Goal: Task Accomplishment & Management: Manage account settings

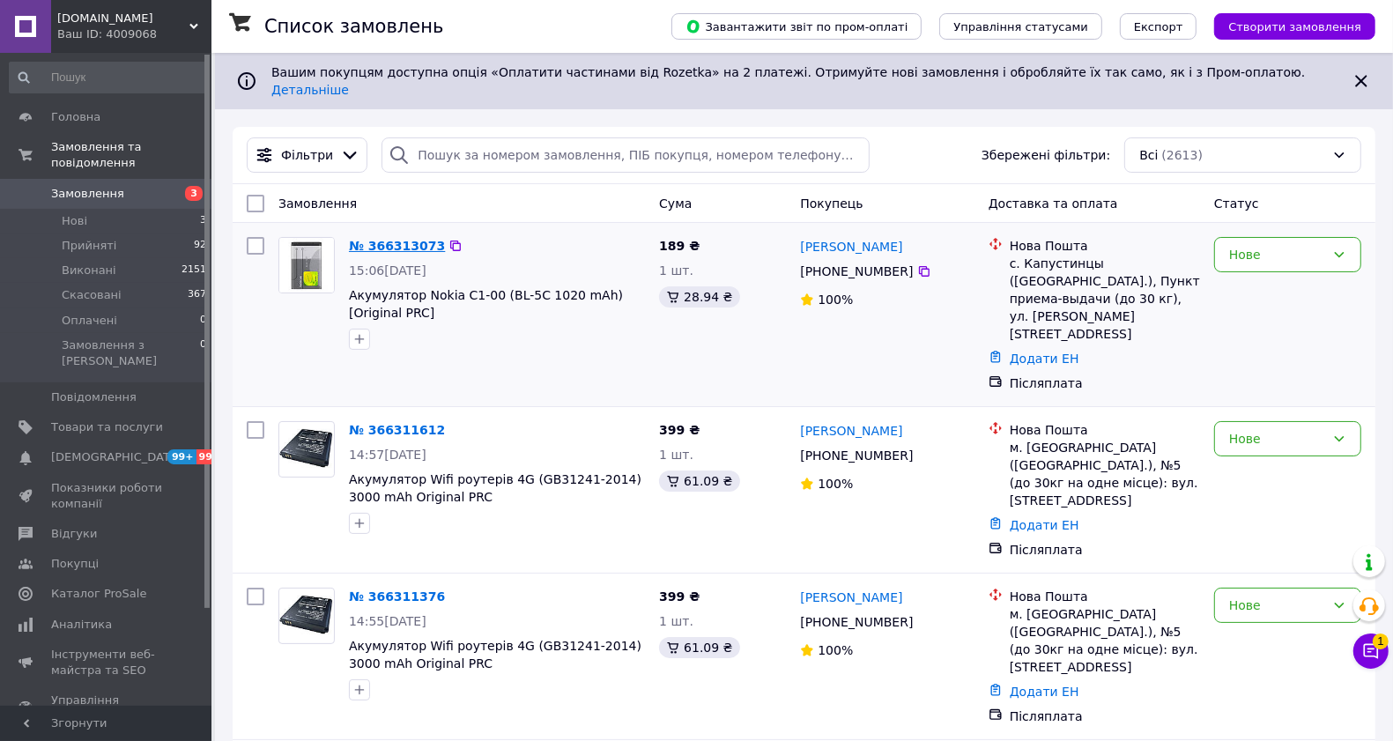
click at [370, 239] on link "№ 366313073" at bounding box center [397, 246] width 96 height 14
click at [1287, 245] on div "Нове" at bounding box center [1277, 254] width 96 height 19
click at [1269, 271] on li "Прийнято" at bounding box center [1287, 278] width 145 height 32
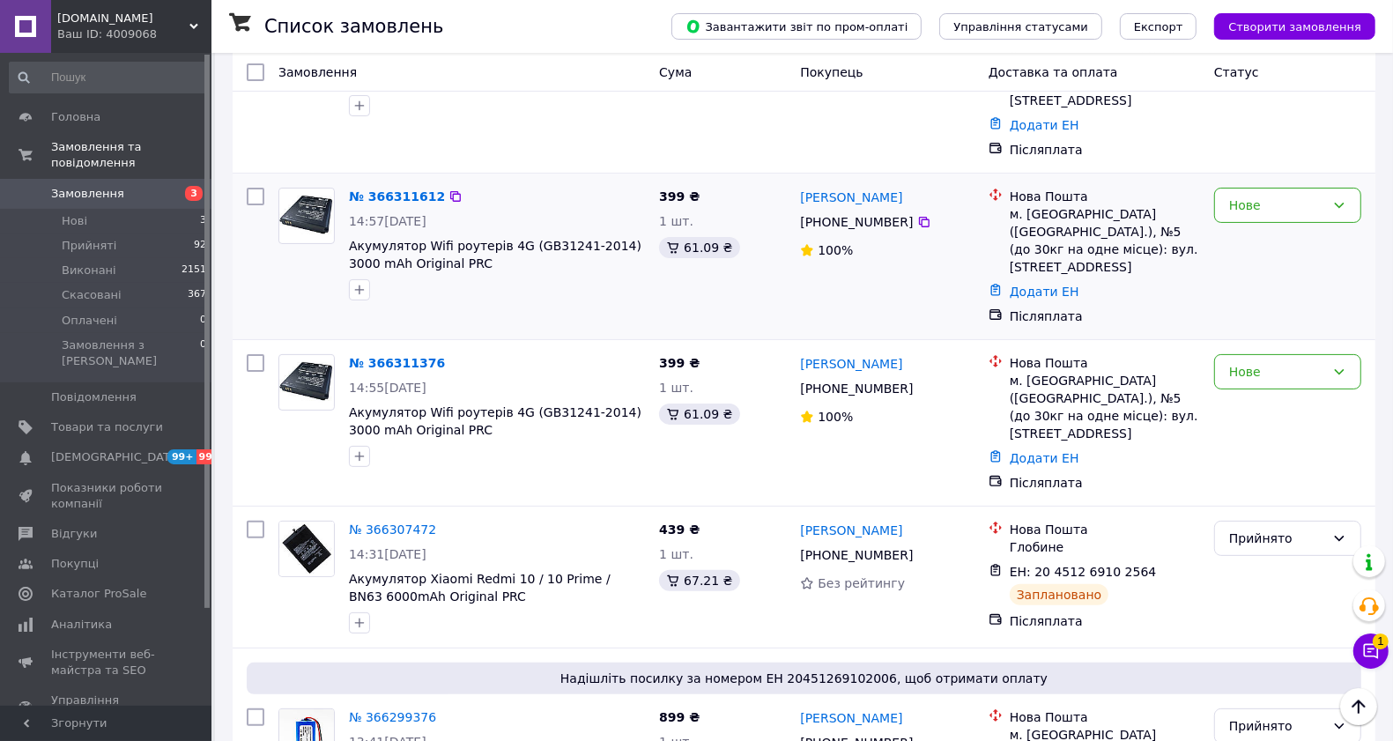
scroll to position [220, 0]
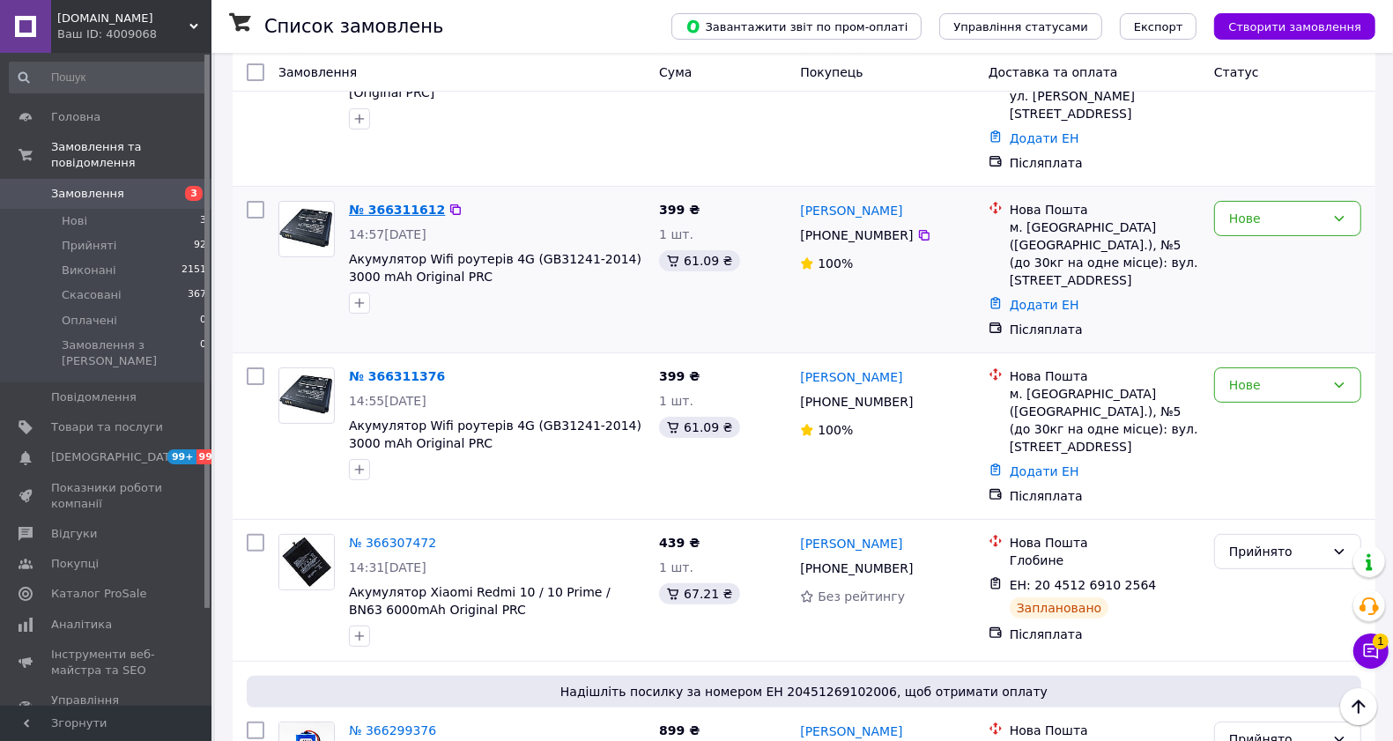
click at [380, 203] on link "№ 366311612" at bounding box center [397, 210] width 96 height 14
drag, startPoint x: 1291, startPoint y: 167, endPoint x: 1268, endPoint y: 186, distance: 30.0
click at [1290, 209] on div "Нове" at bounding box center [1277, 218] width 96 height 19
click at [1243, 201] on li "Прийнято" at bounding box center [1287, 206] width 145 height 32
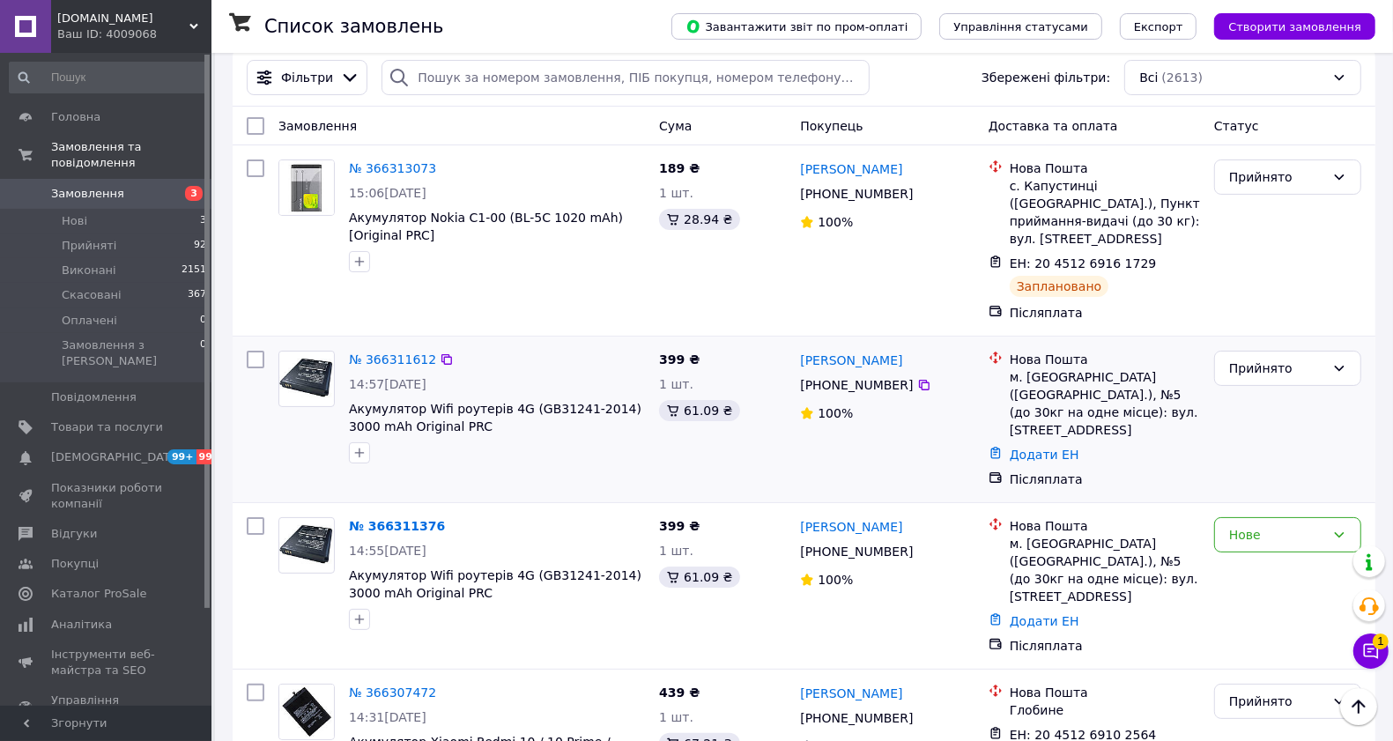
scroll to position [0, 0]
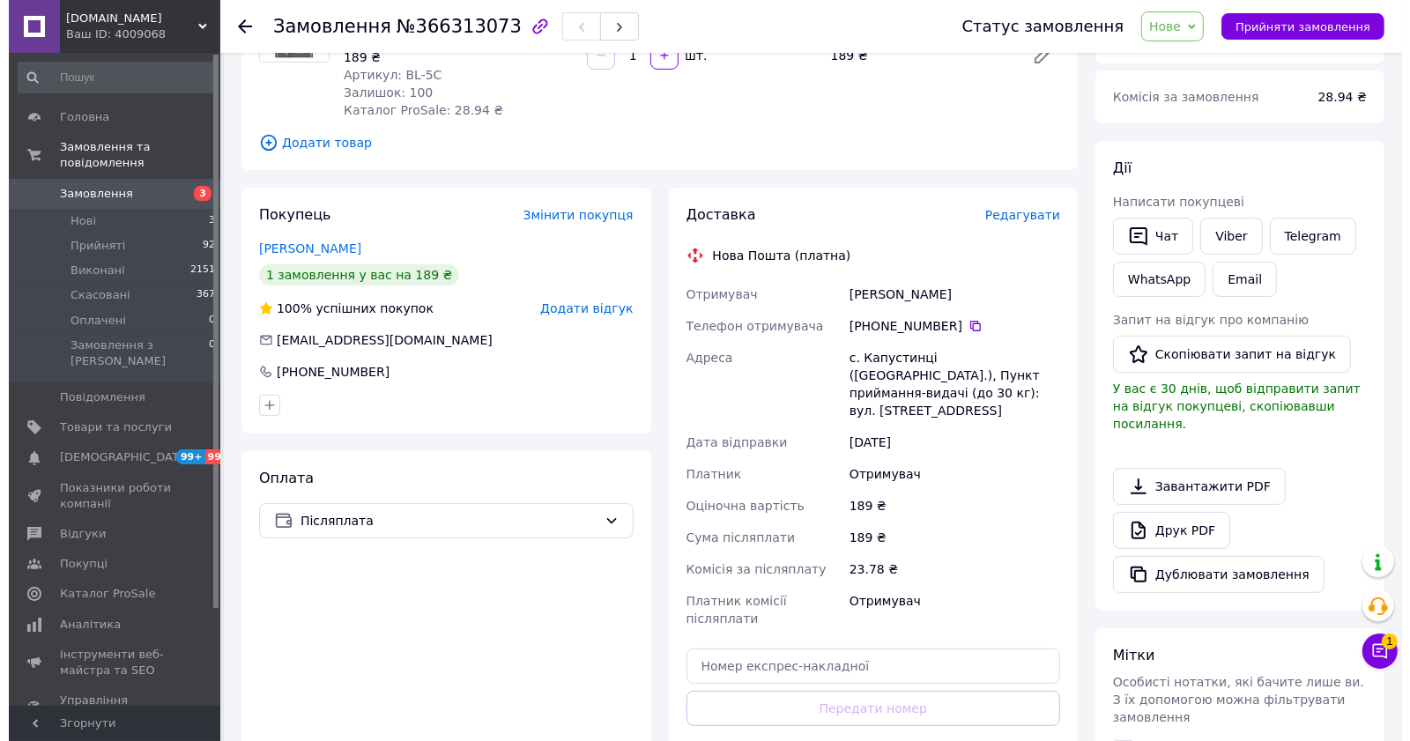
scroll to position [330, 0]
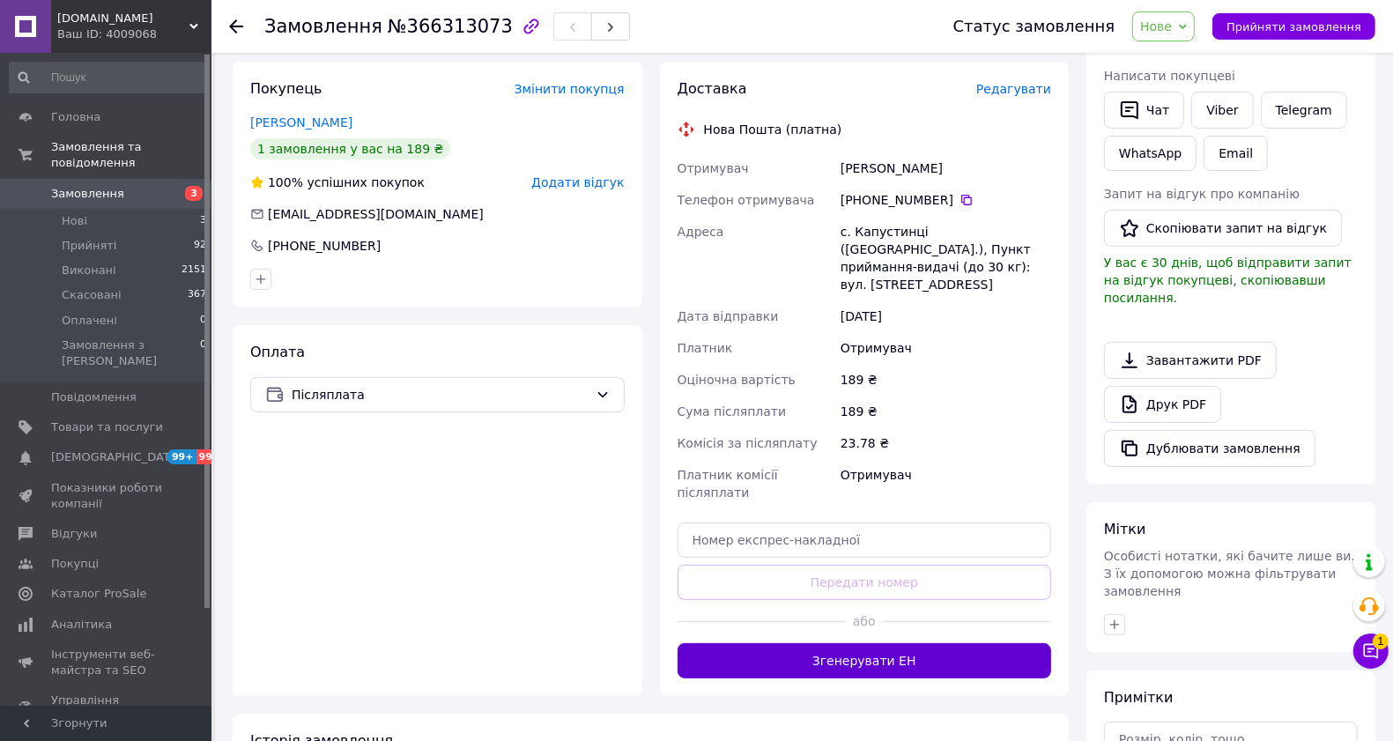
click at [899, 643] on button "Згенерувати ЕН" at bounding box center [864, 660] width 374 height 35
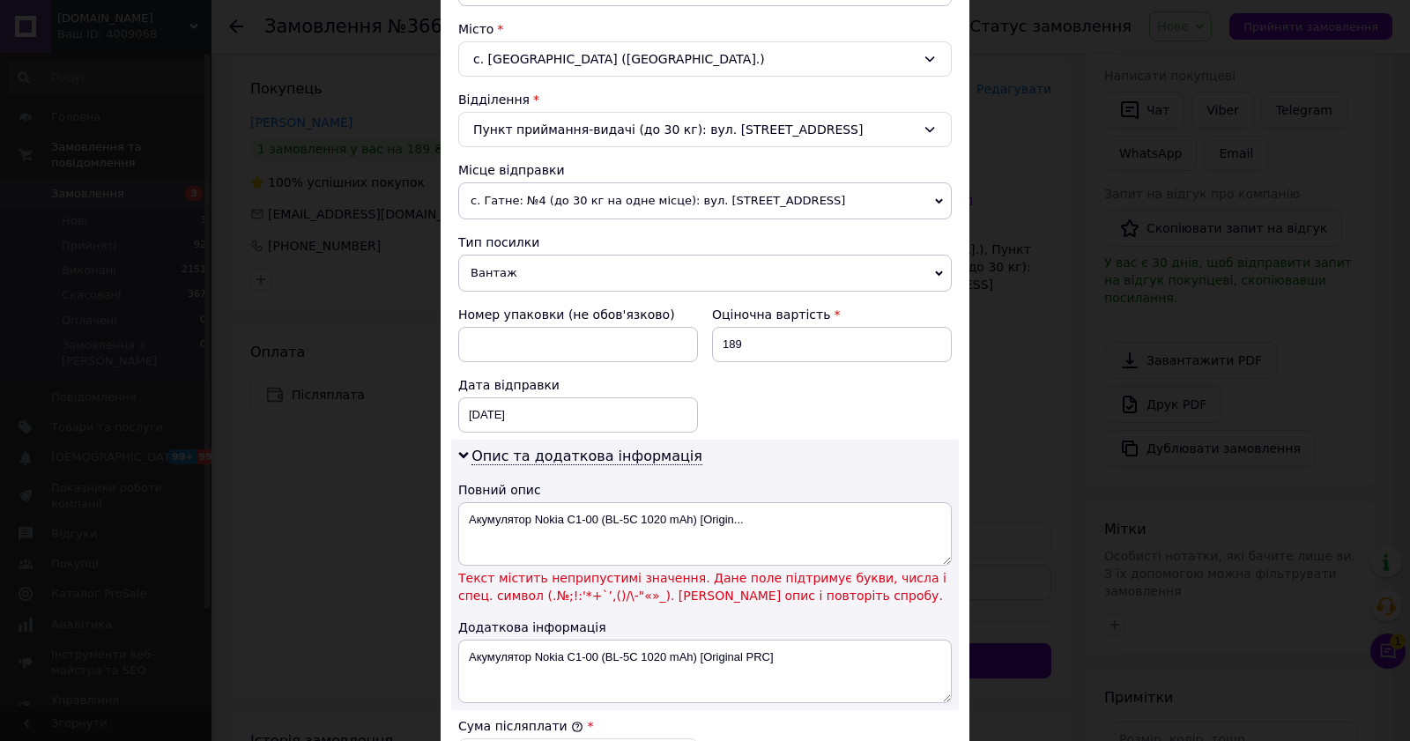
scroll to position [551, 0]
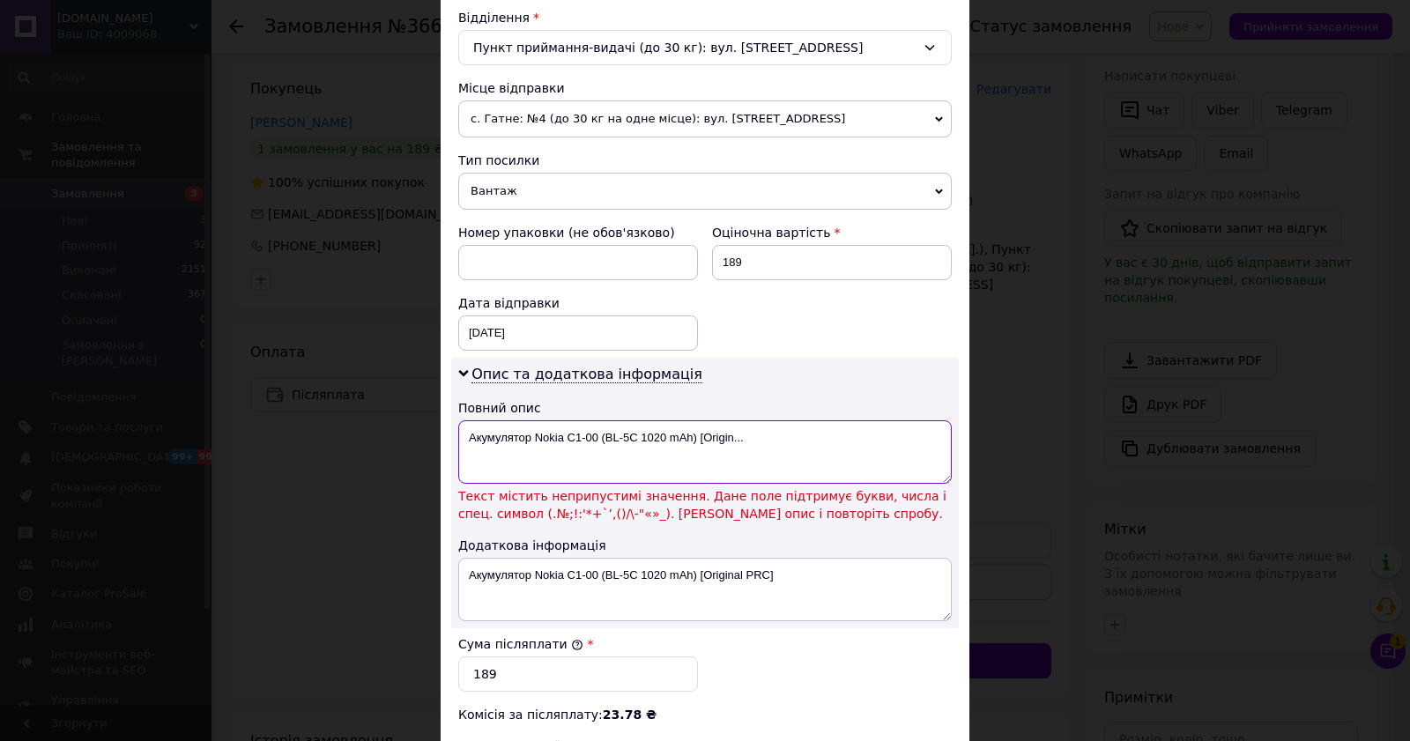
drag, startPoint x: 766, startPoint y: 429, endPoint x: 456, endPoint y: 442, distance: 310.4
click at [458, 442] on textarea "Акумулятор Nokia C1-00 (BL-5C 1020 mAh) [Origin..." at bounding box center [704, 451] width 493 height 63
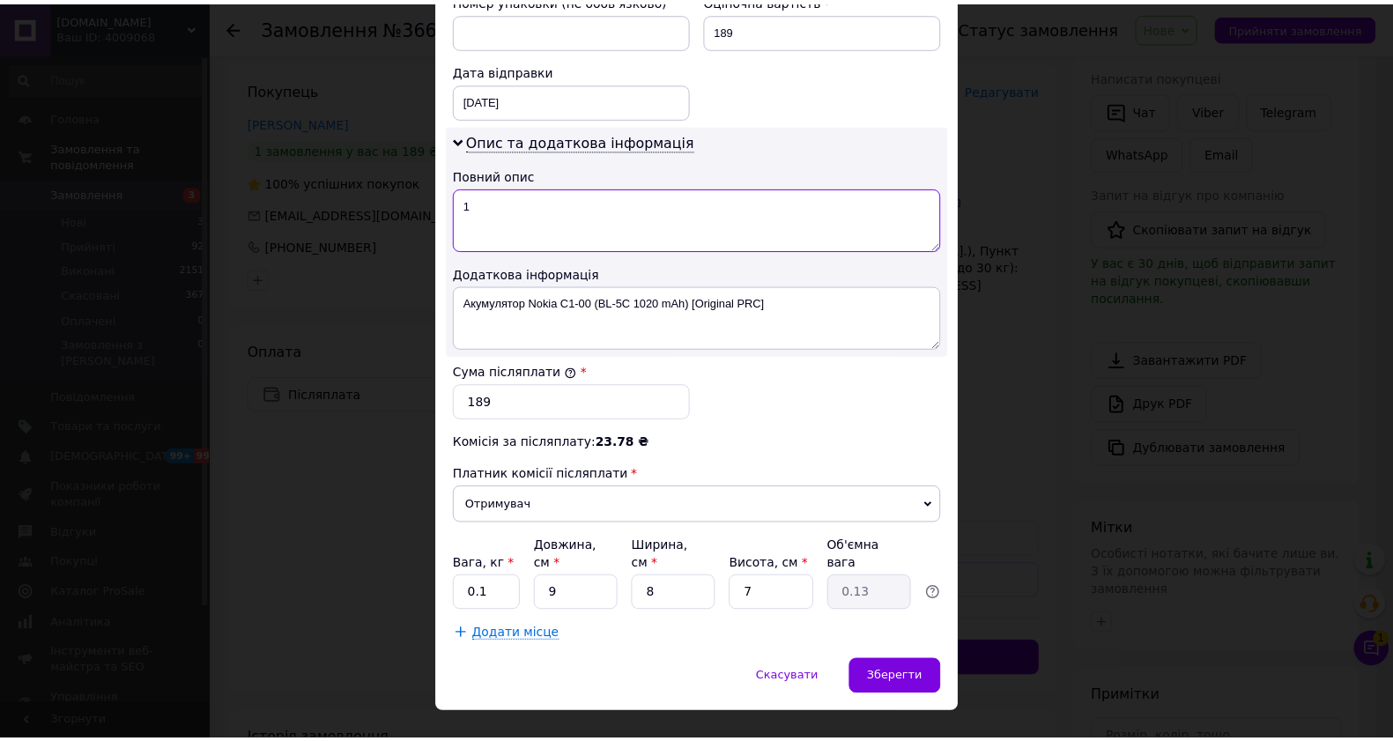
scroll to position [788, 0]
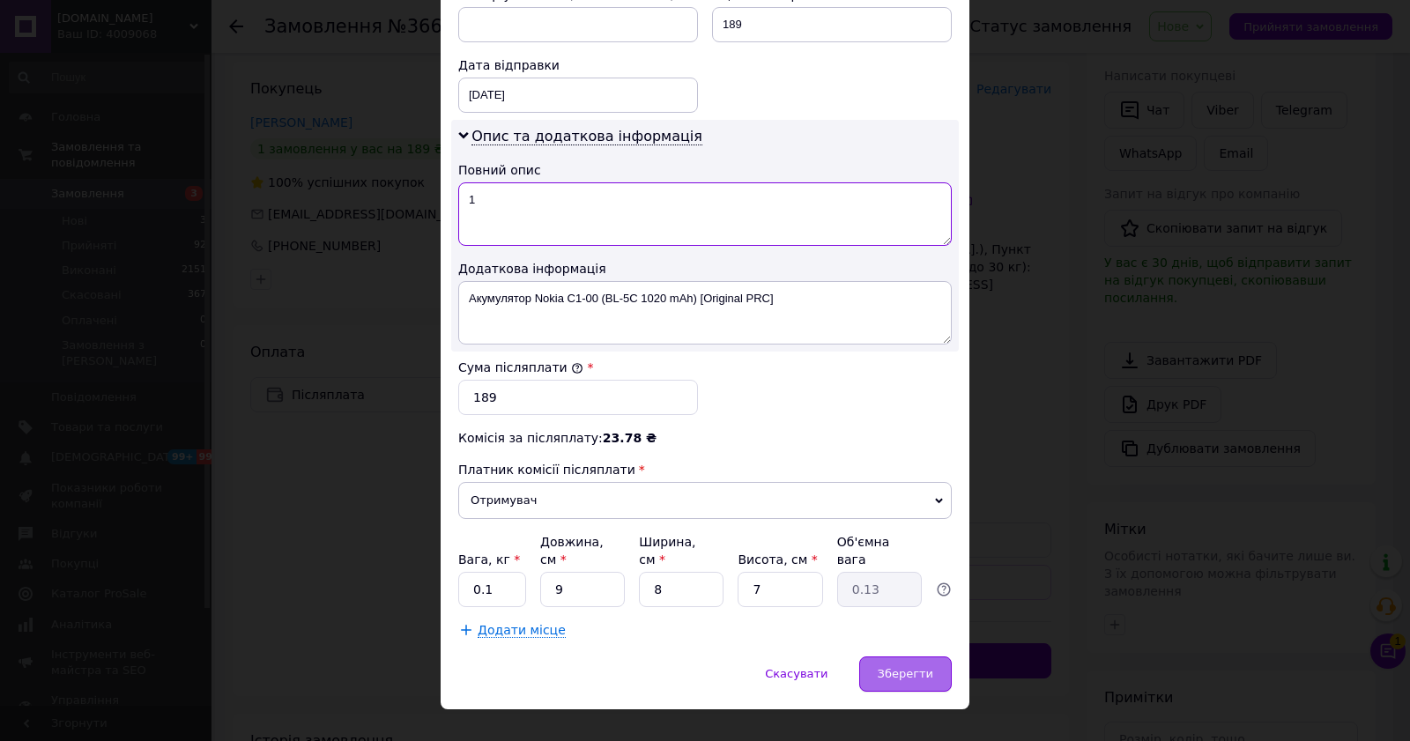
type textarea "1"
click at [885, 667] on span "Зберегти" at bounding box center [905, 673] width 56 height 13
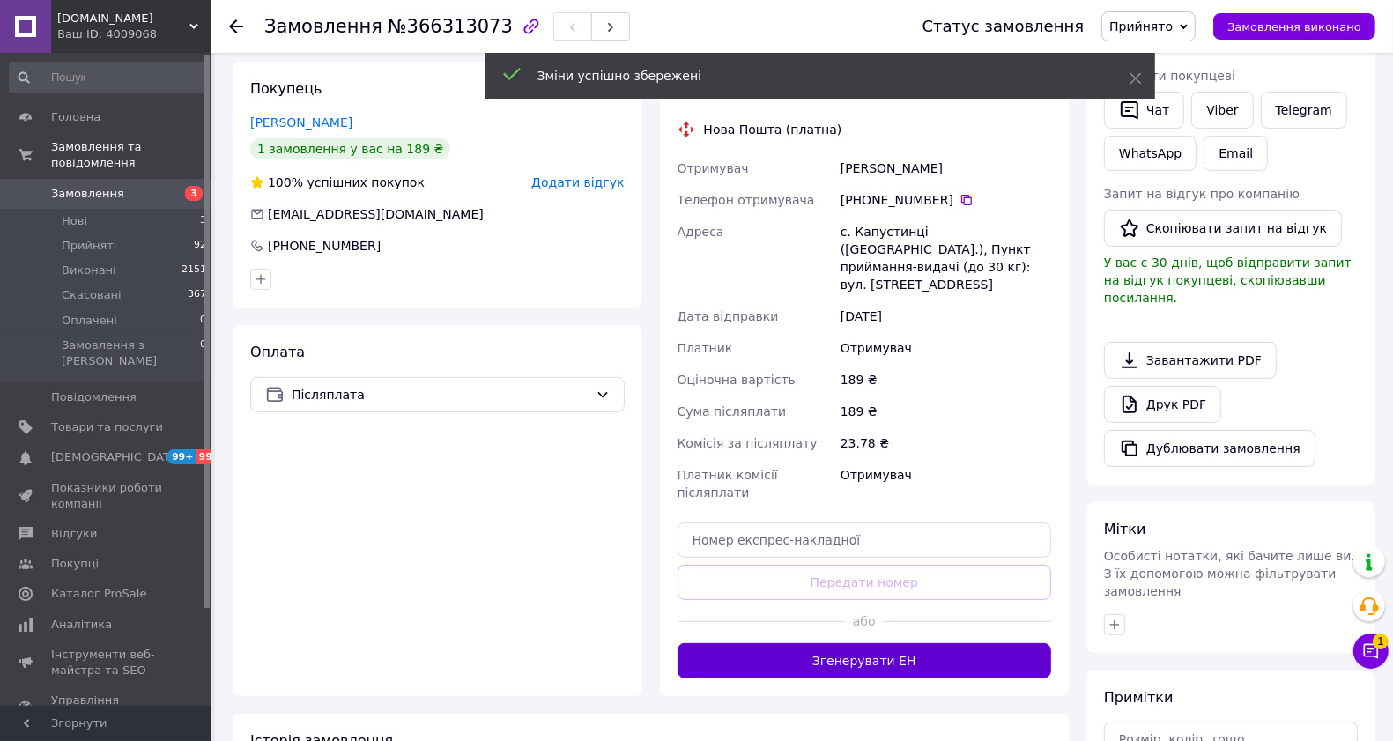
click at [862, 643] on button "Згенерувати ЕН" at bounding box center [864, 660] width 374 height 35
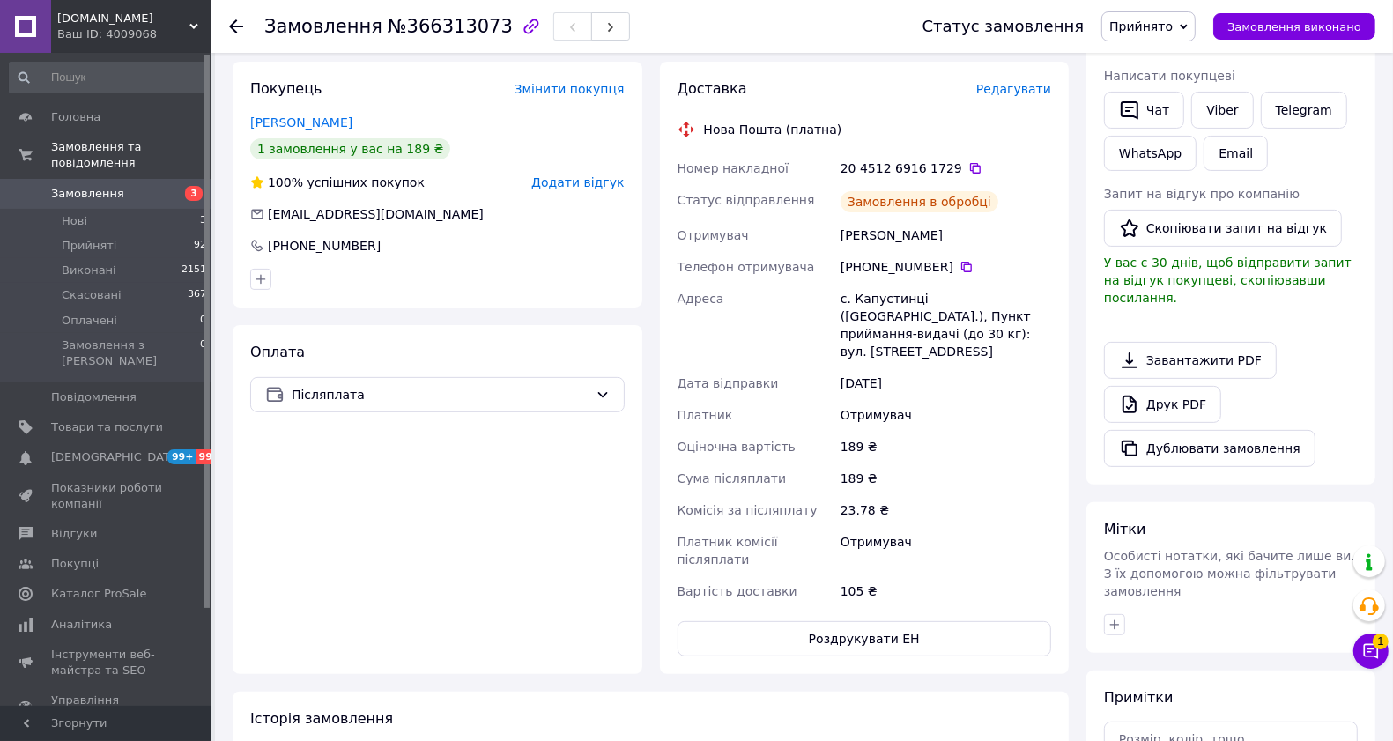
click at [968, 167] on icon at bounding box center [975, 168] width 14 height 14
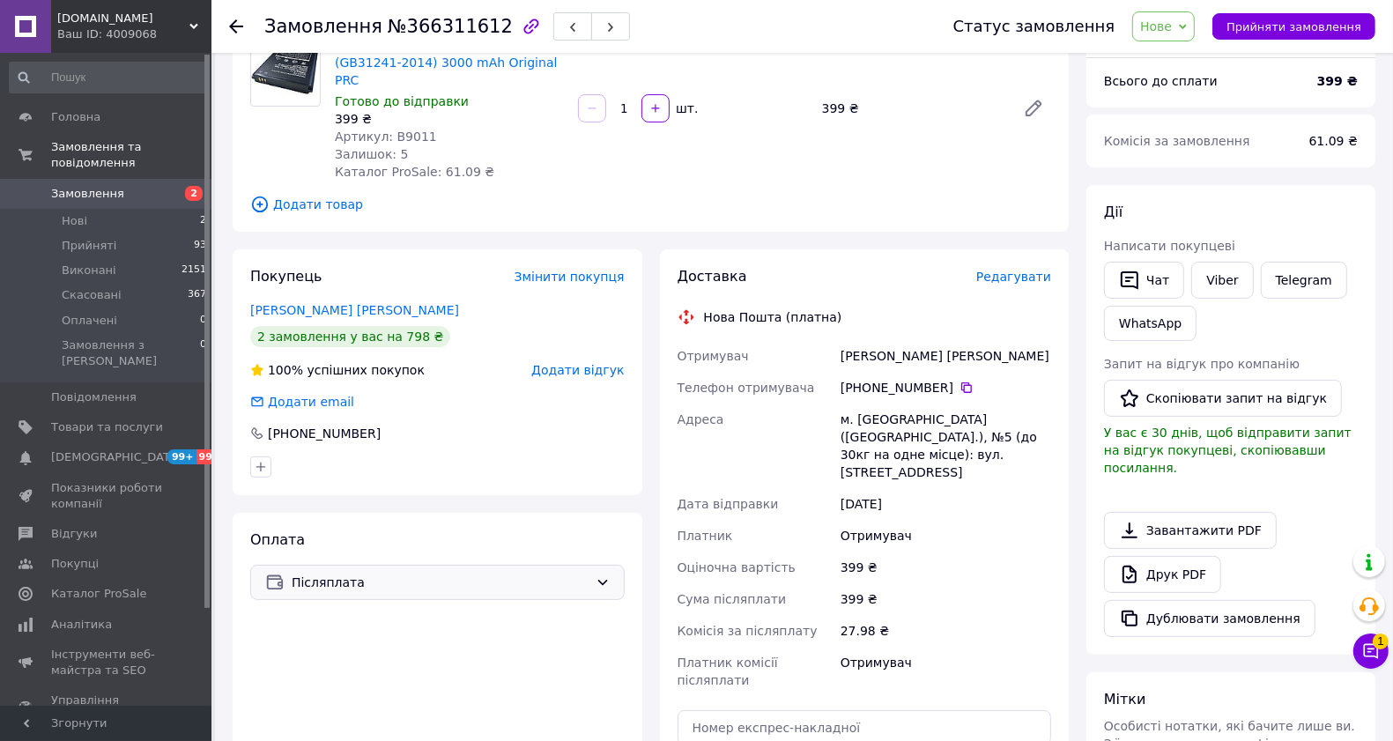
scroll to position [330, 0]
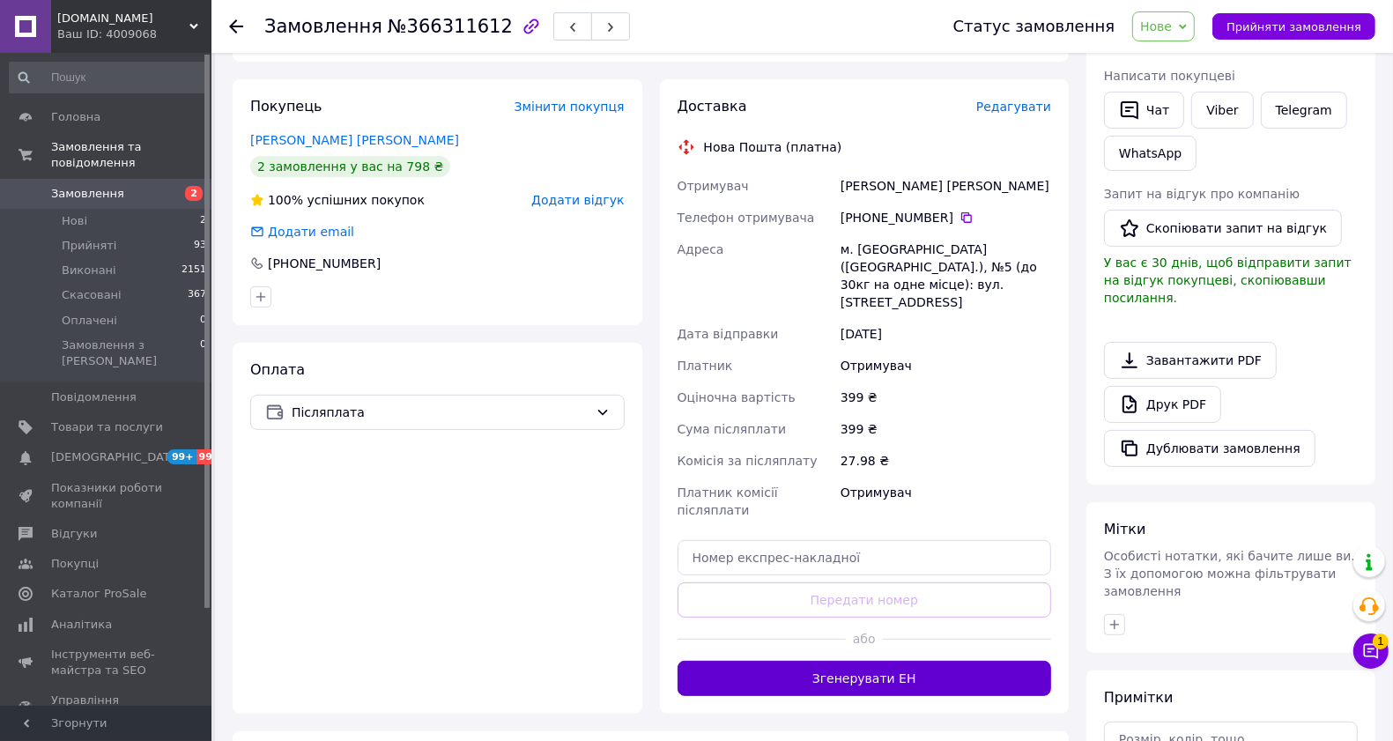
click at [902, 661] on button "Згенерувати ЕН" at bounding box center [864, 678] width 374 height 35
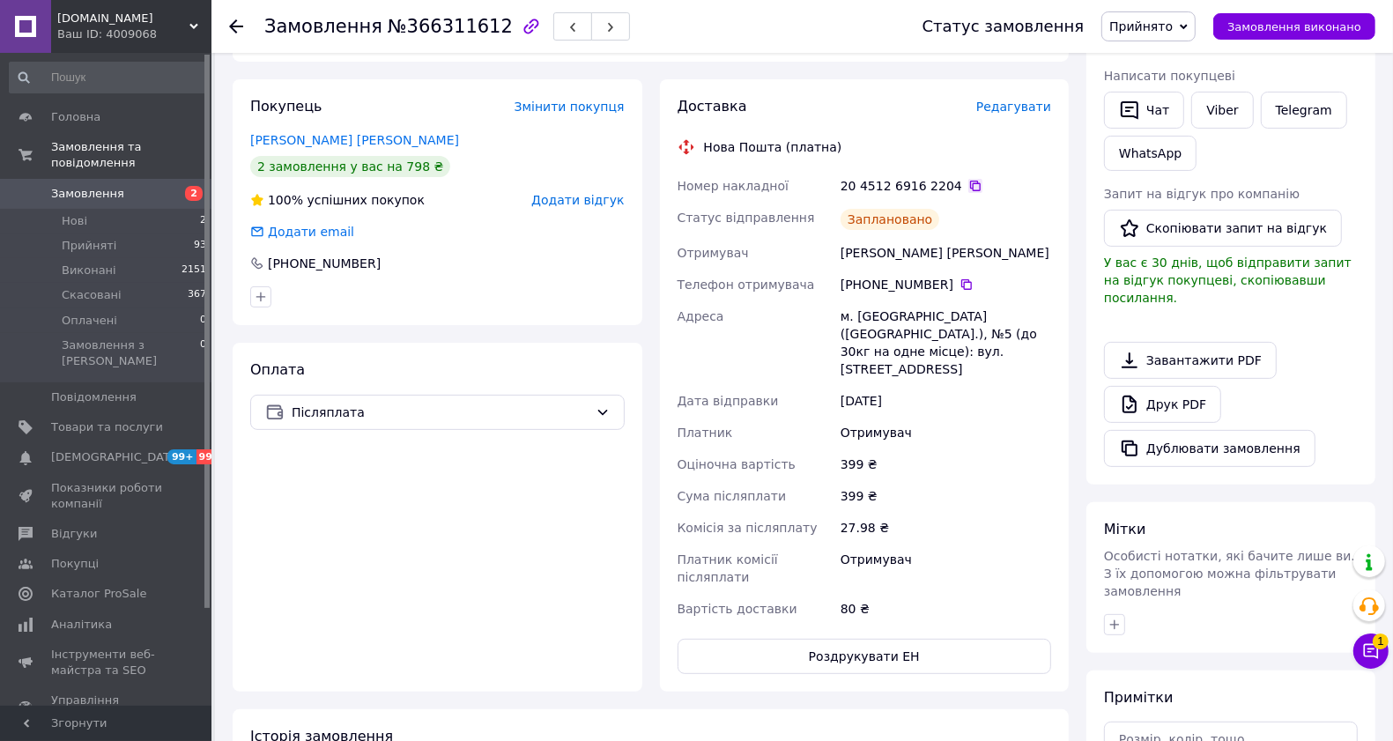
click at [968, 179] on icon at bounding box center [975, 186] width 14 height 14
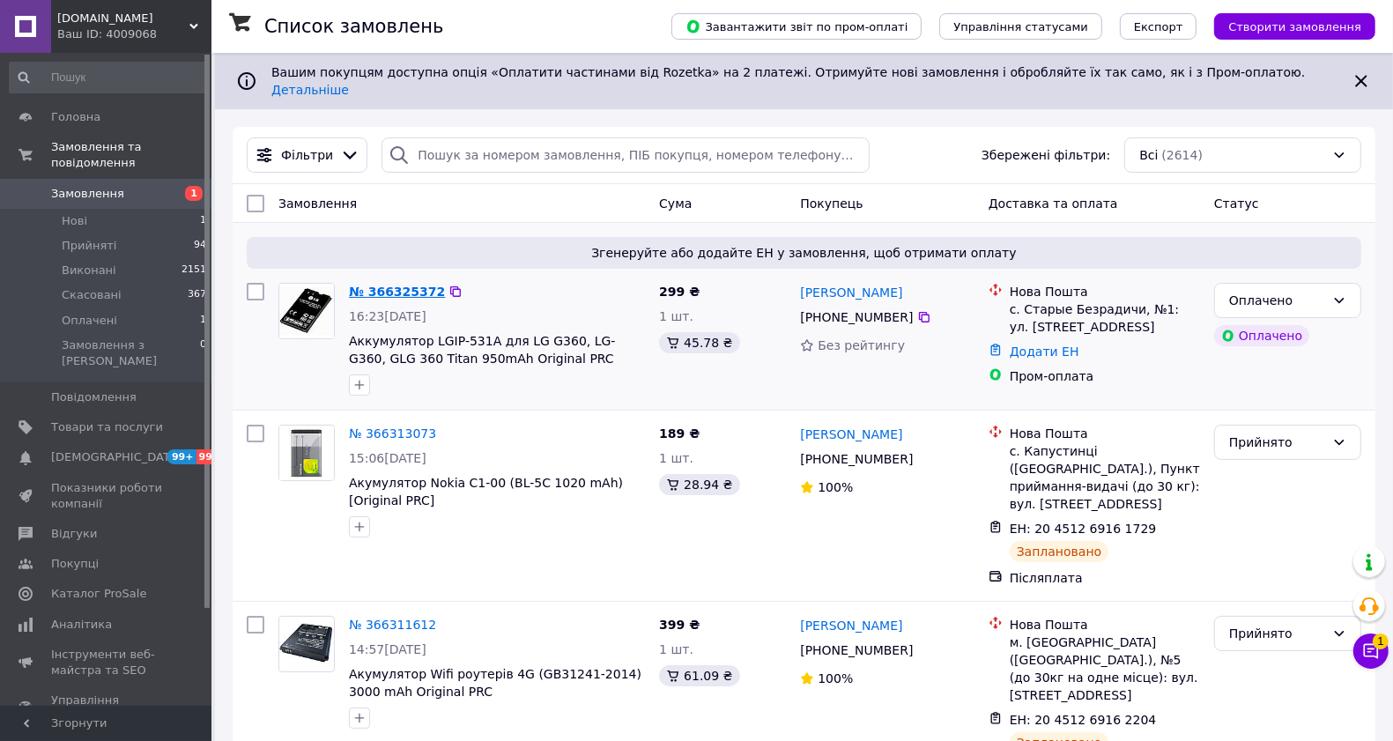
click at [384, 285] on link "№ 366325372" at bounding box center [397, 292] width 96 height 14
click at [1283, 291] on div "Оплачено" at bounding box center [1277, 300] width 96 height 19
click at [1268, 317] on li "Прийнято" at bounding box center [1287, 323] width 145 height 32
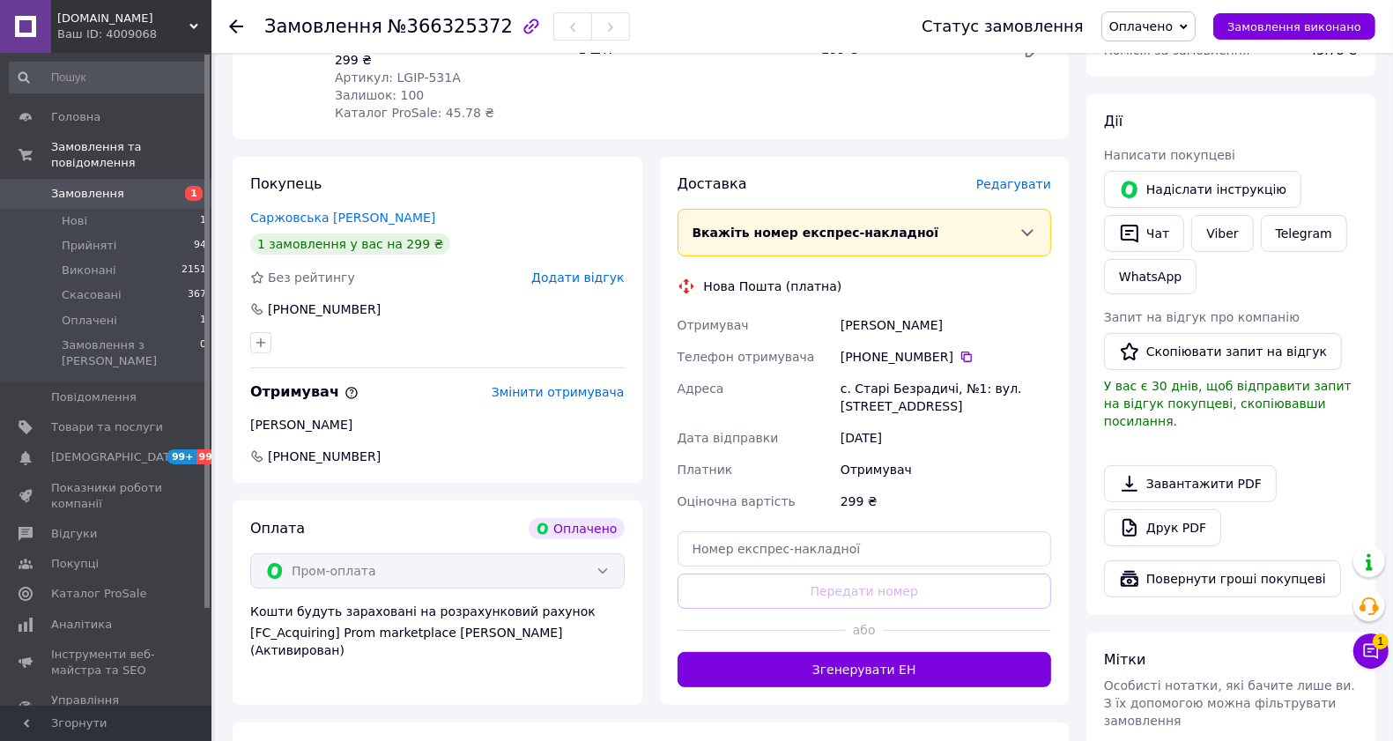
scroll to position [330, 0]
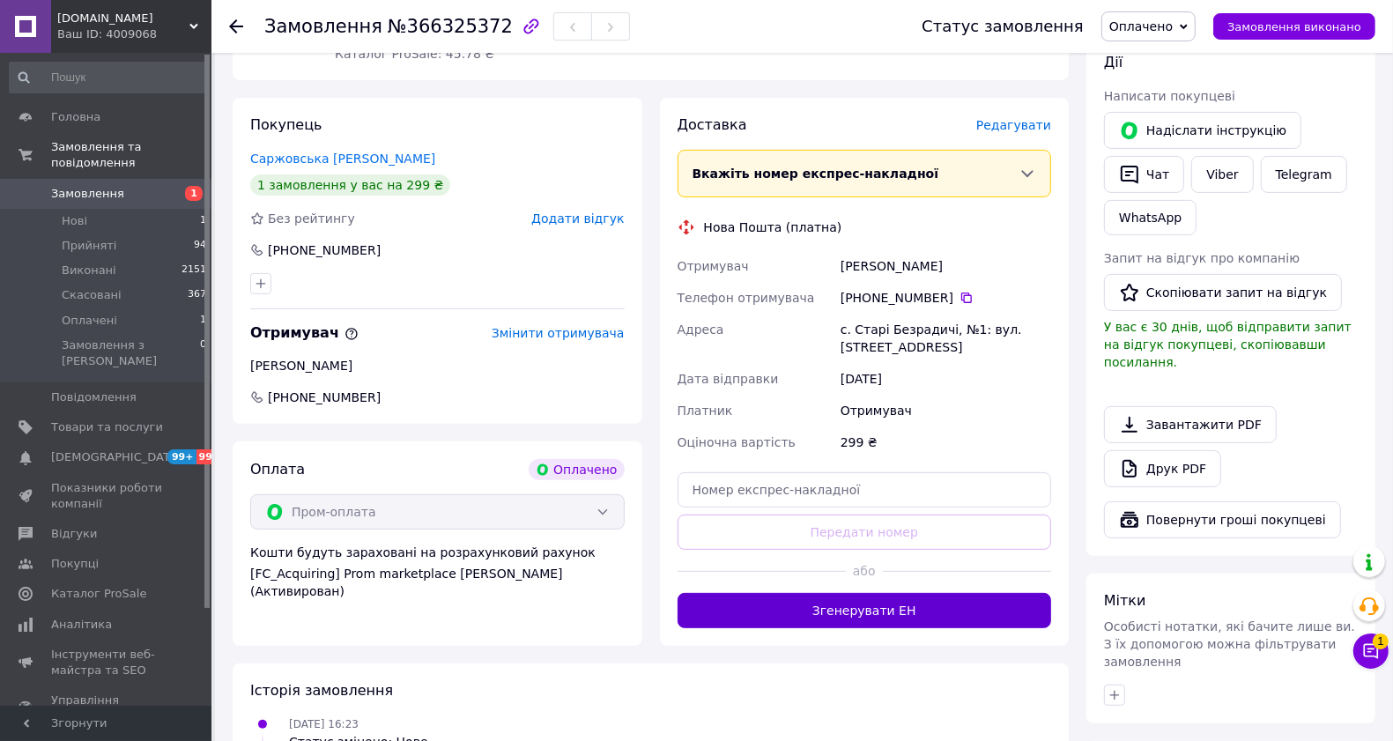
click at [877, 608] on button "Згенерувати ЕН" at bounding box center [864, 610] width 374 height 35
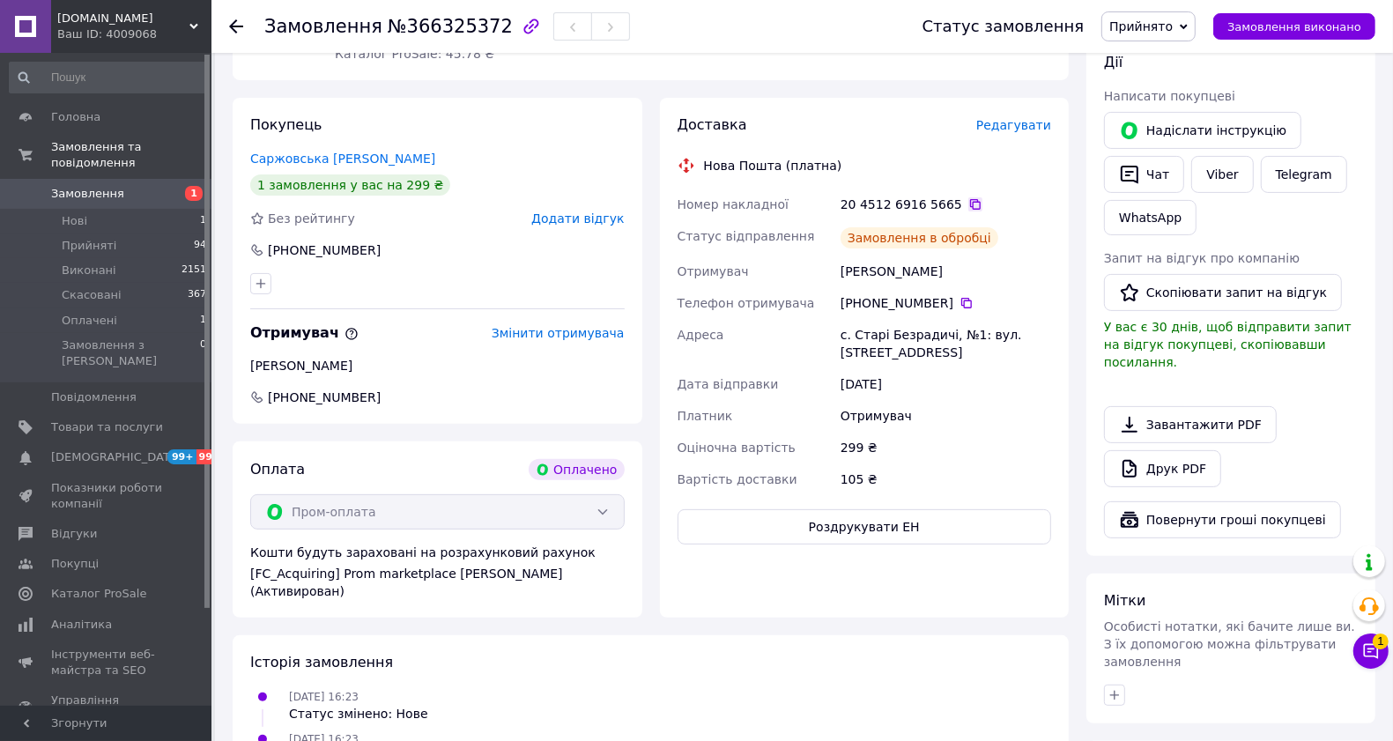
click at [970, 202] on icon at bounding box center [975, 204] width 11 height 11
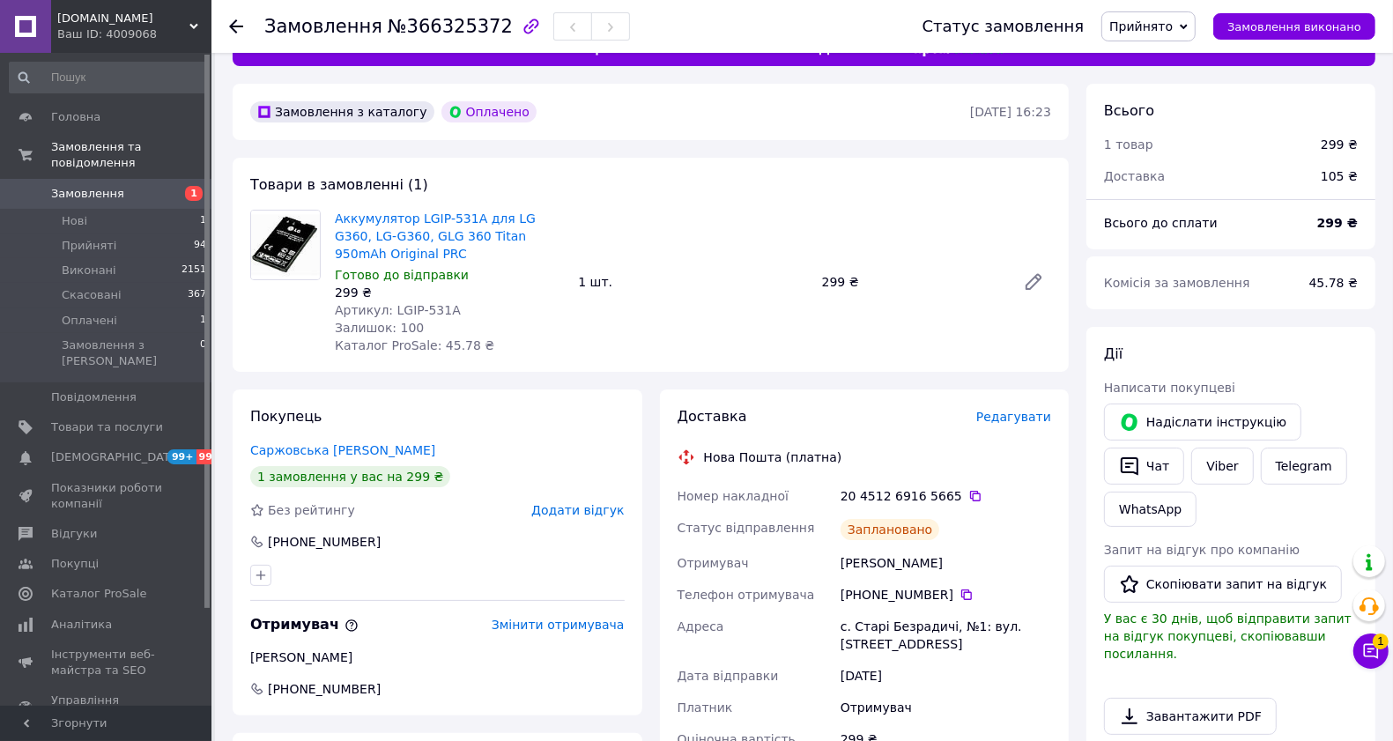
scroll to position [0, 0]
